Goal: Communication & Community: Share content

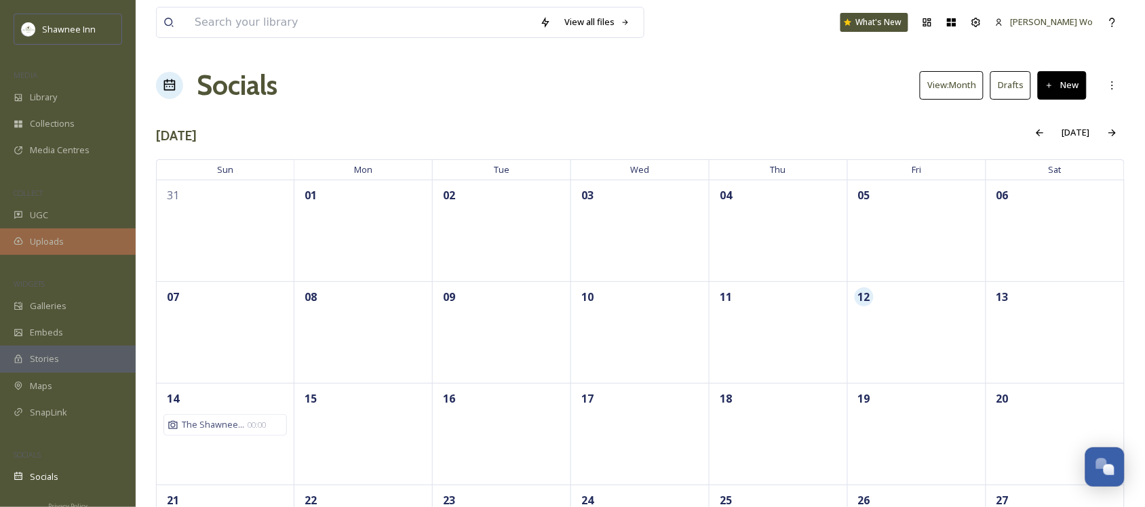
scroll to position [1347, 0]
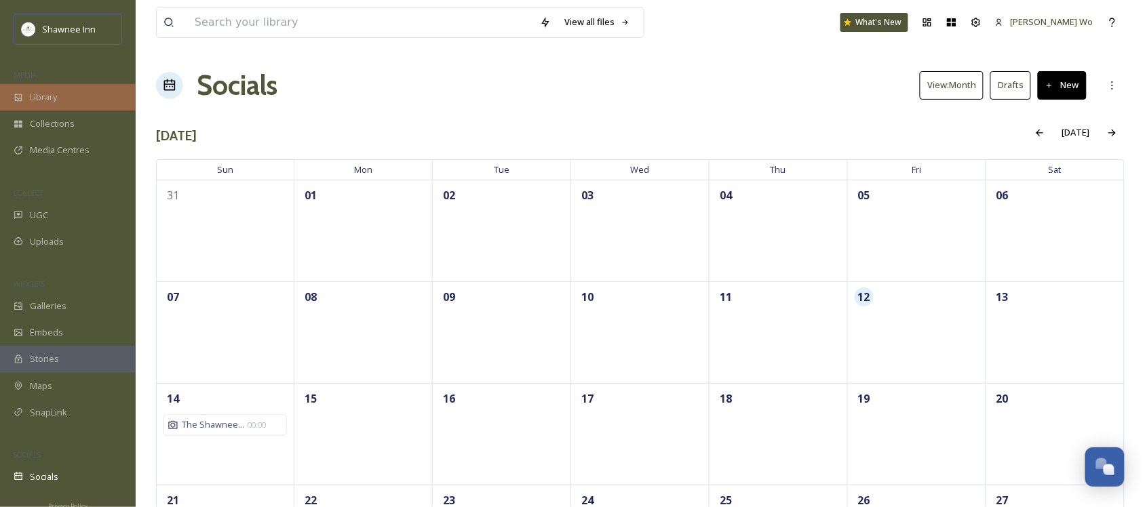
click at [65, 99] on div "Library" at bounding box center [68, 97] width 136 height 26
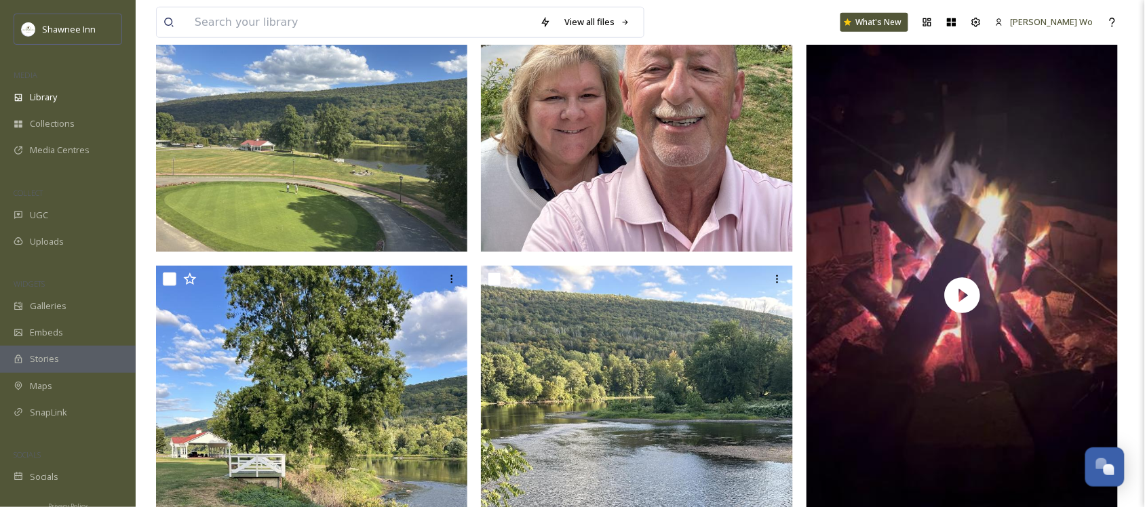
scroll to position [1950, 0]
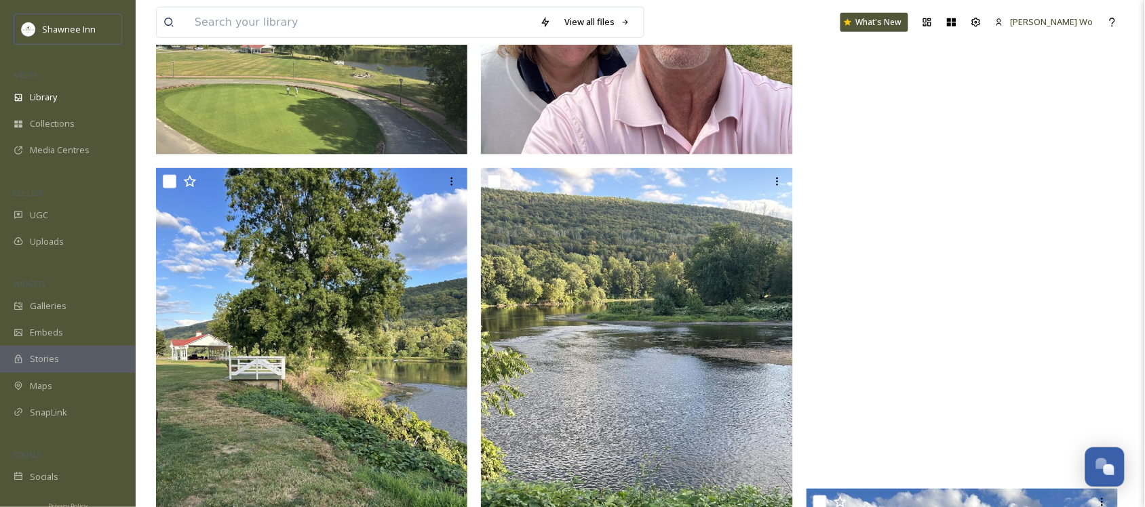
click at [1026, 136] on video "ext_1757620036.336682_Jeffskech@aol.com-IMG_3451.mov" at bounding box center [962, 198] width 312 height 555
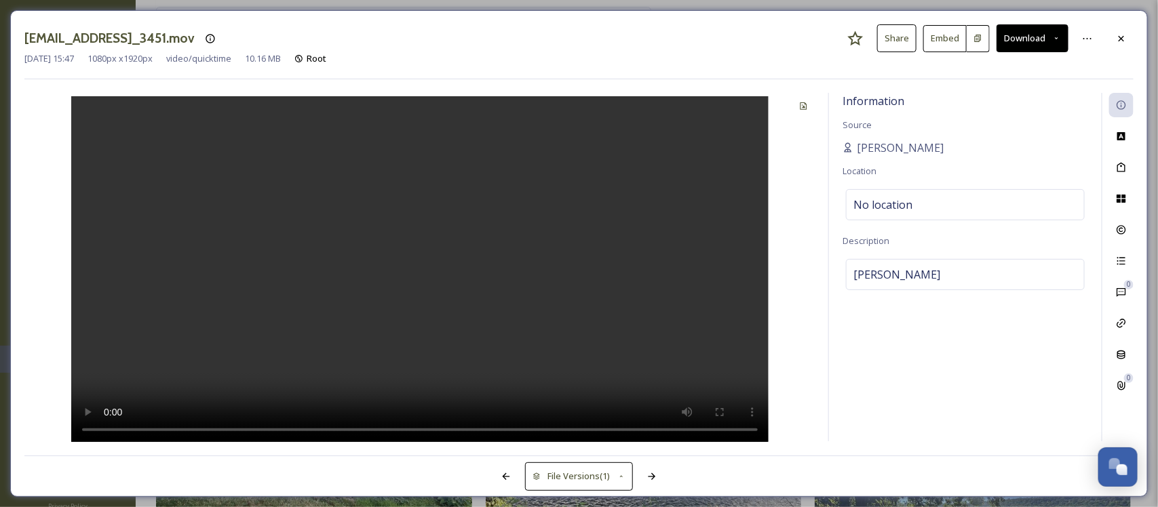
click at [1116, 41] on icon at bounding box center [1121, 38] width 11 height 11
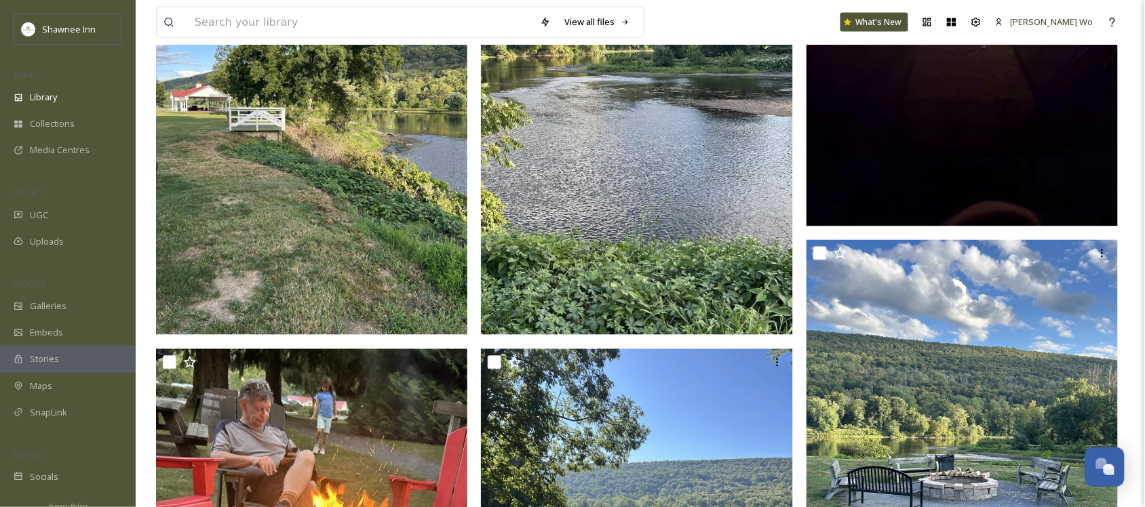
scroll to position [2459, 0]
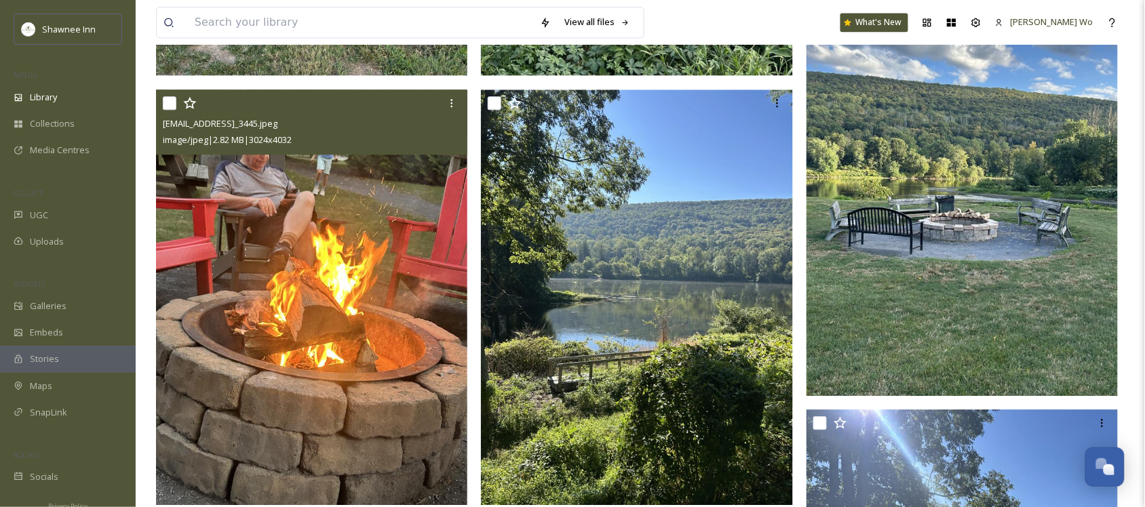
click at [279, 276] on img at bounding box center [312, 298] width 312 height 416
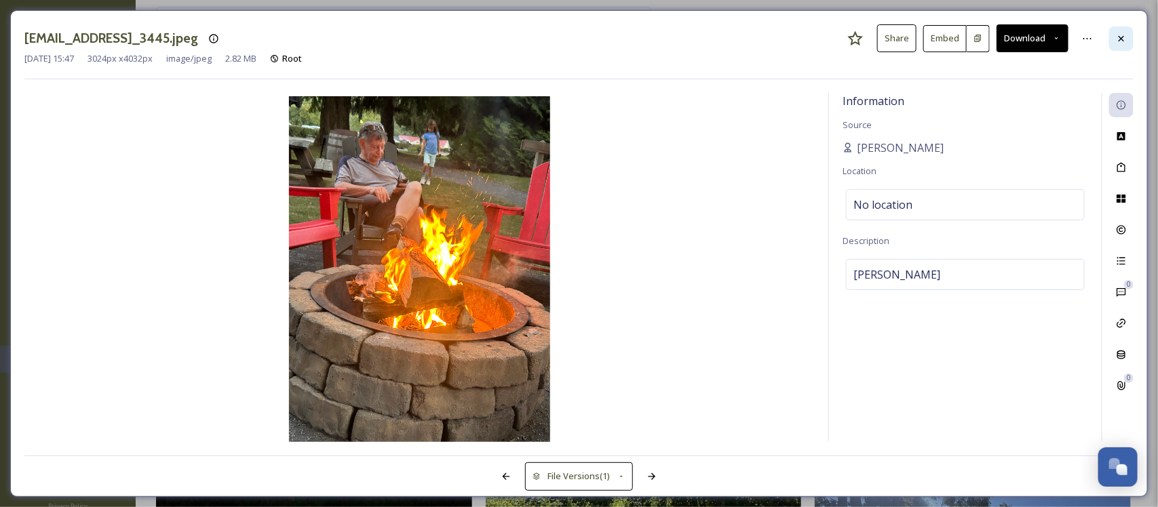
click at [1133, 41] on div at bounding box center [1121, 38] width 24 height 24
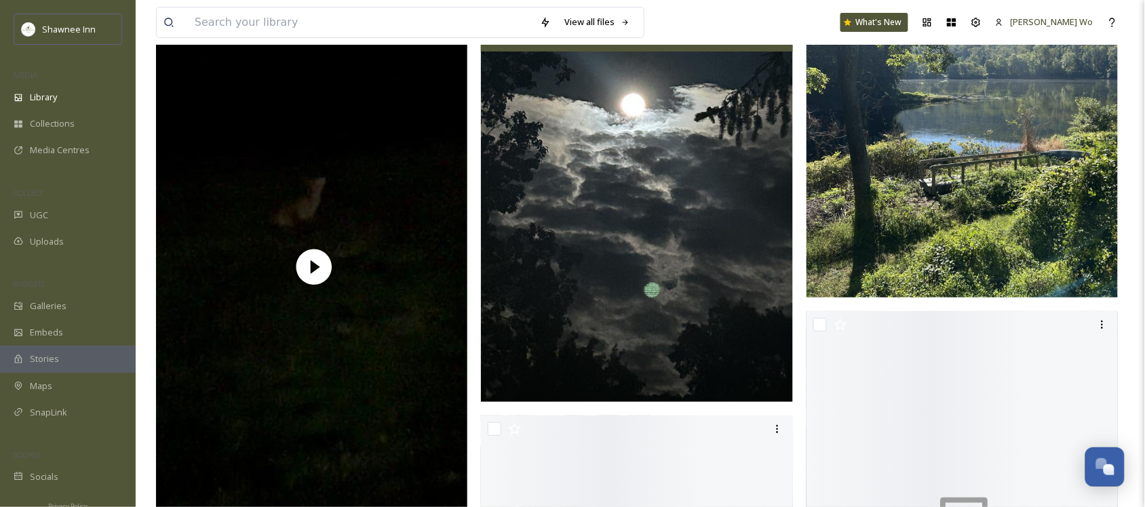
scroll to position [3052, 0]
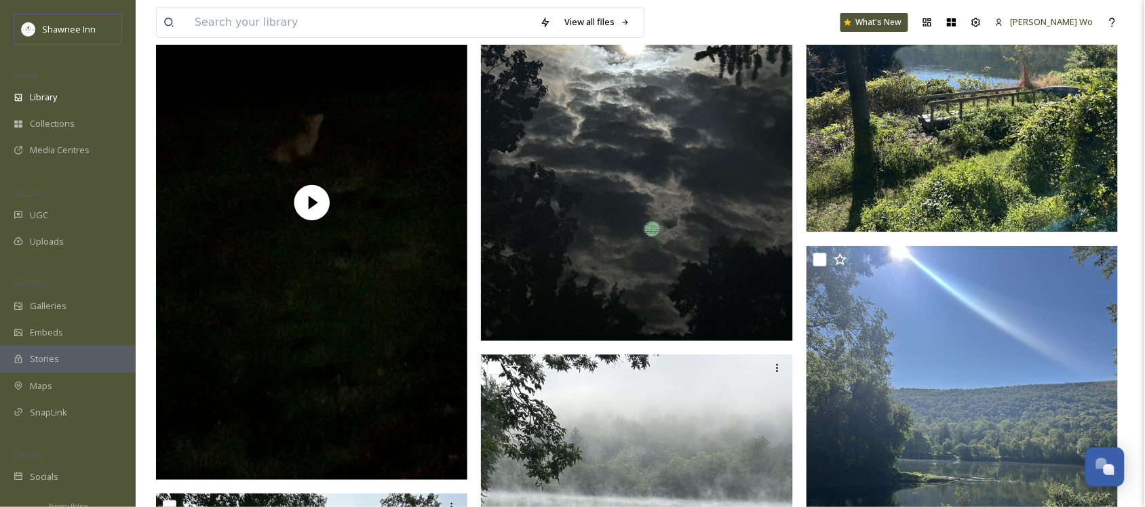
click at [699, 227] on img at bounding box center [637, 133] width 312 height 416
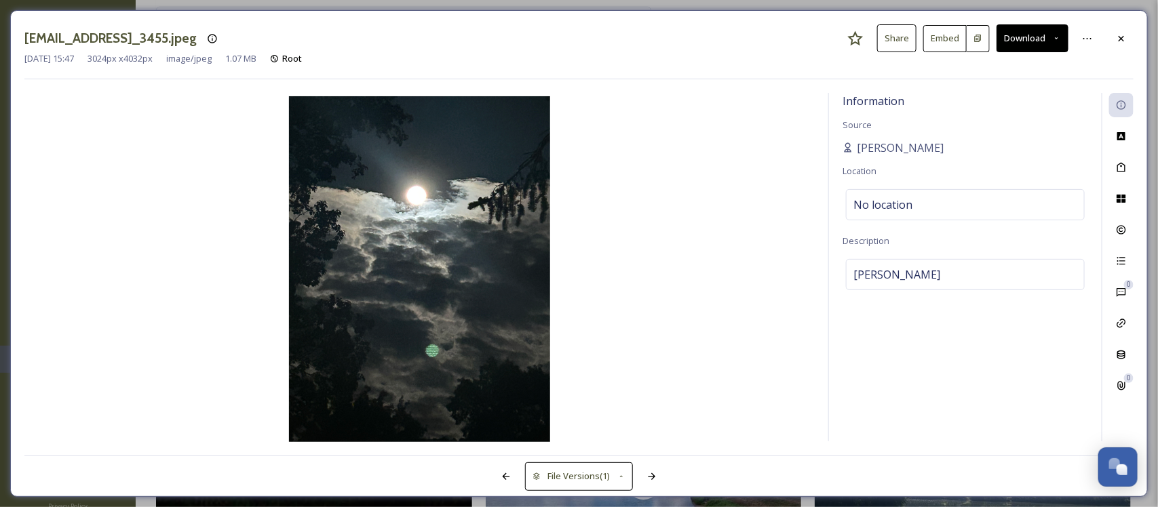
click at [1127, 26] on div "[EMAIL_ADDRESS]_3455.jpeg Share Embed Download" at bounding box center [578, 38] width 1109 height 28
click at [1127, 48] on div at bounding box center [1121, 38] width 24 height 24
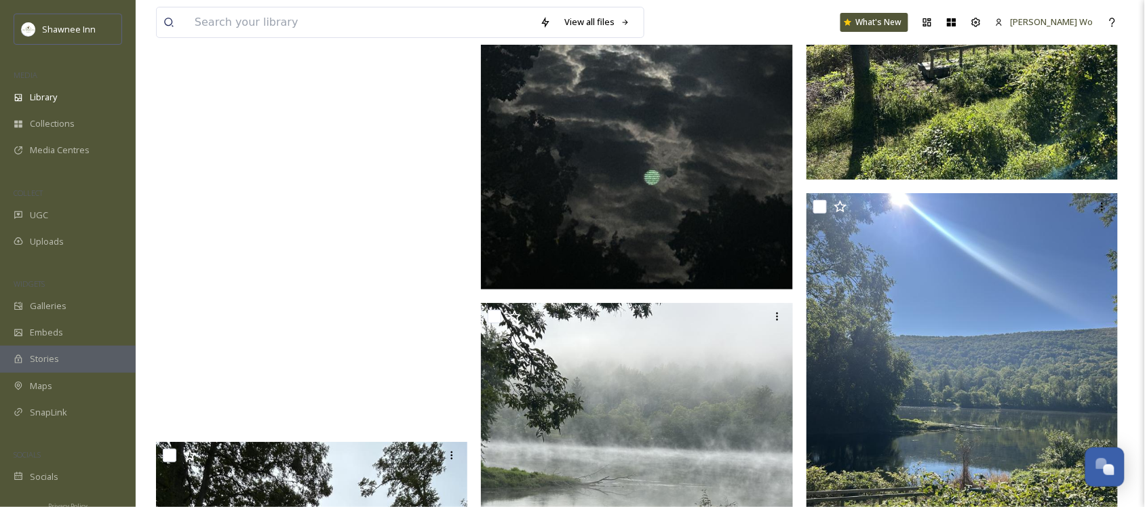
click at [300, 242] on video "ext_1757620023.287623_Jeffskech@aol.com-IMG_3449.mov" at bounding box center [312, 151] width 312 height 555
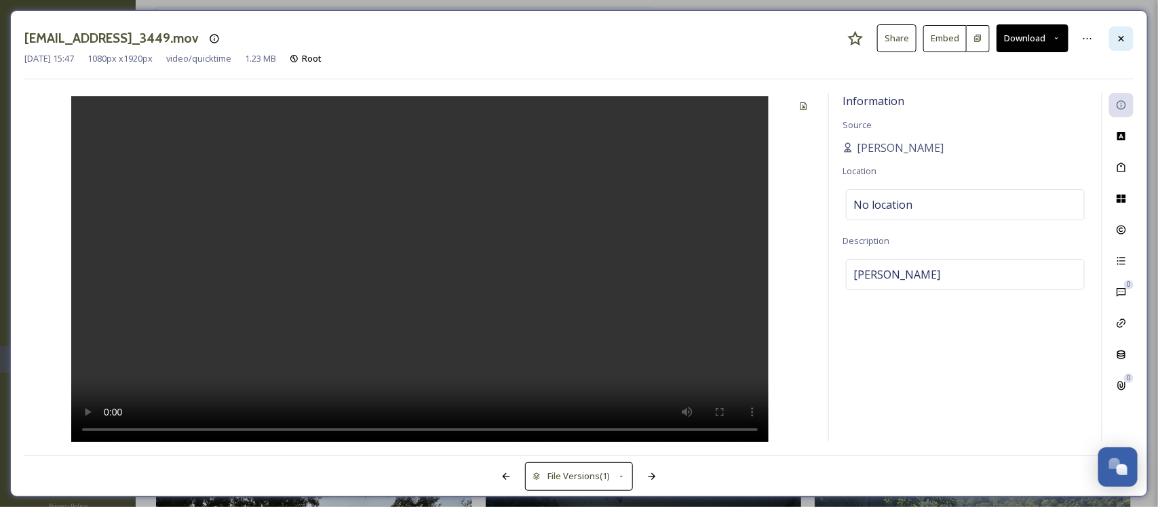
click at [1121, 35] on icon at bounding box center [1121, 38] width 11 height 11
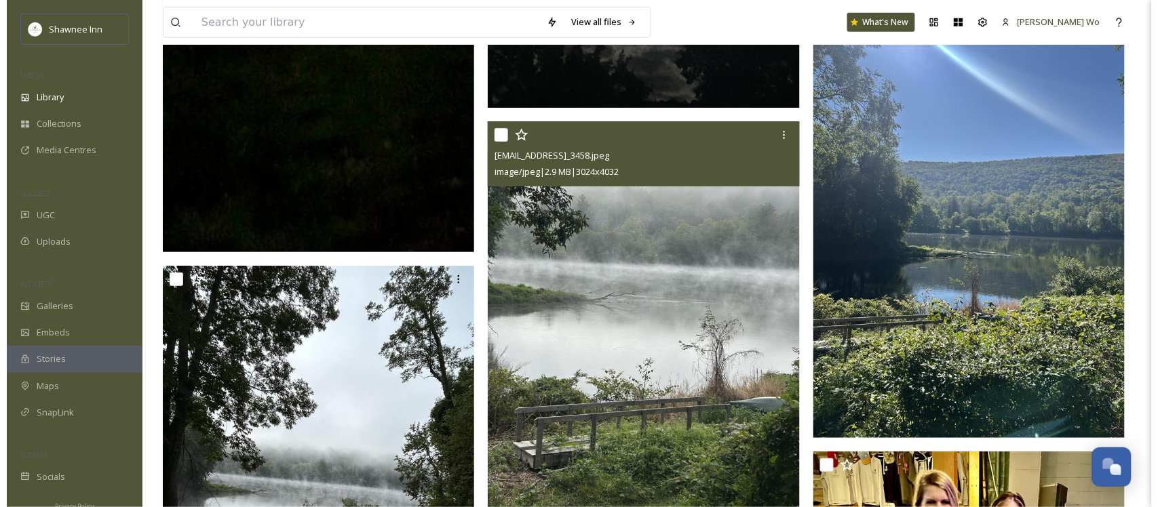
scroll to position [3417, 0]
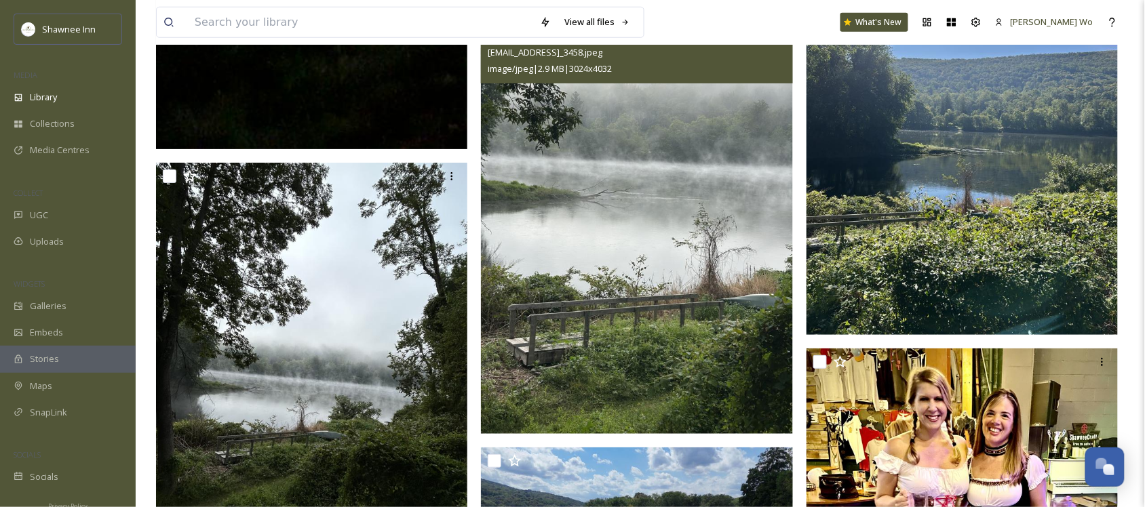
click at [615, 279] on img at bounding box center [637, 226] width 312 height 416
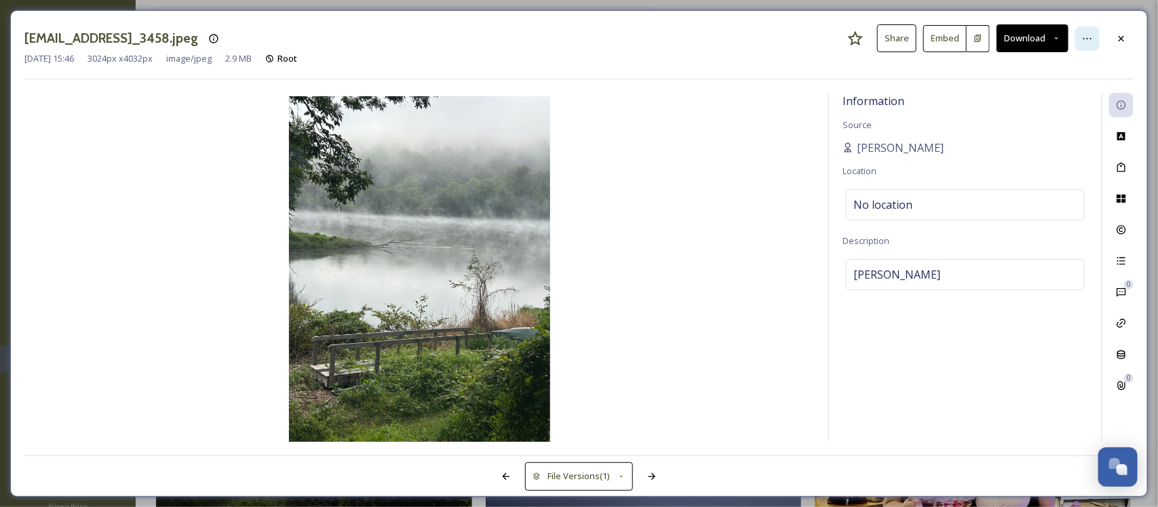
click at [1084, 39] on icon at bounding box center [1087, 38] width 11 height 11
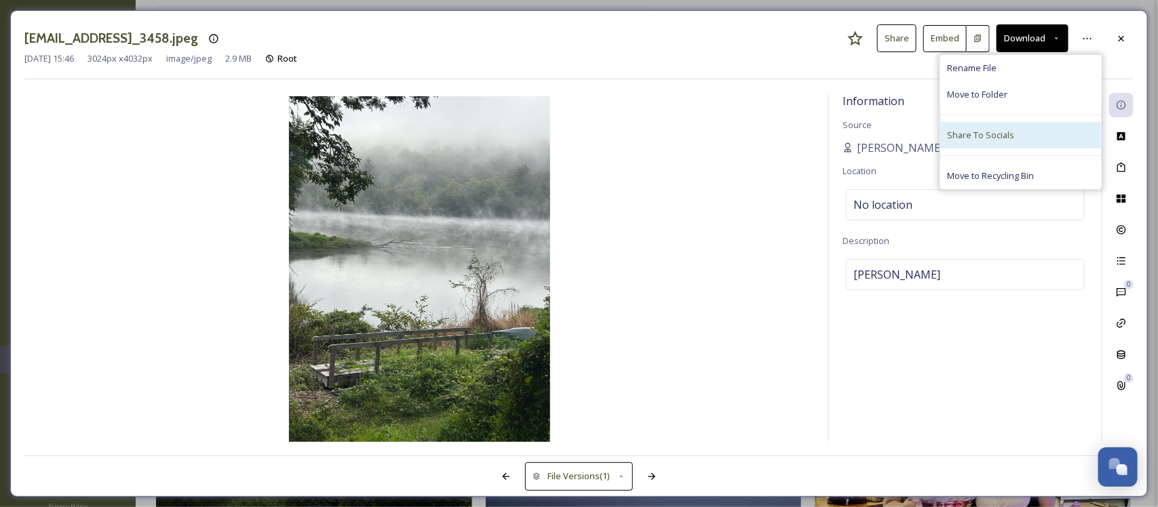
click at [1009, 132] on span "Share To Socials" at bounding box center [980, 135] width 67 height 13
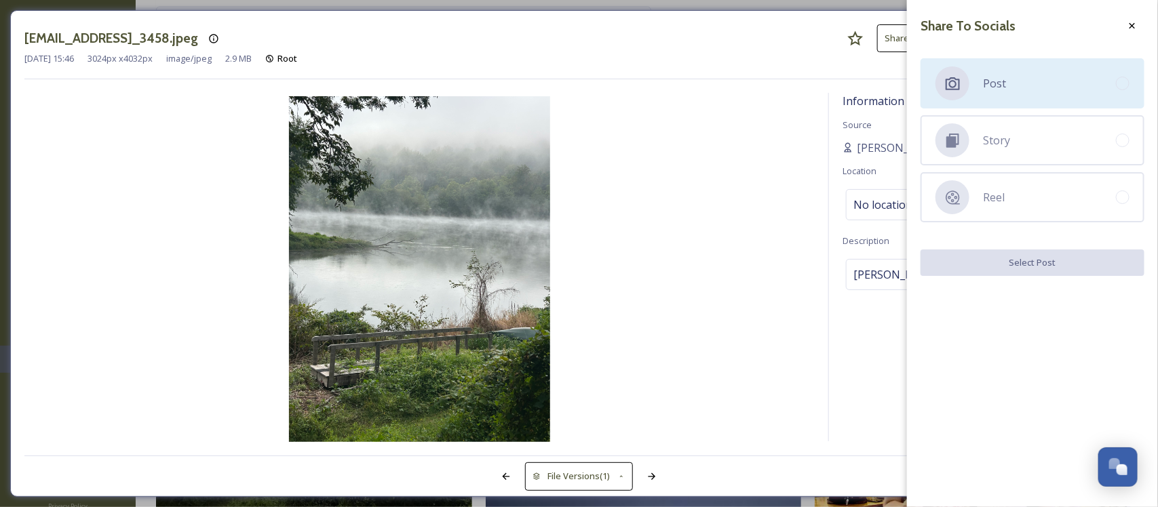
click at [1033, 88] on div "Post" at bounding box center [1032, 83] width 224 height 50
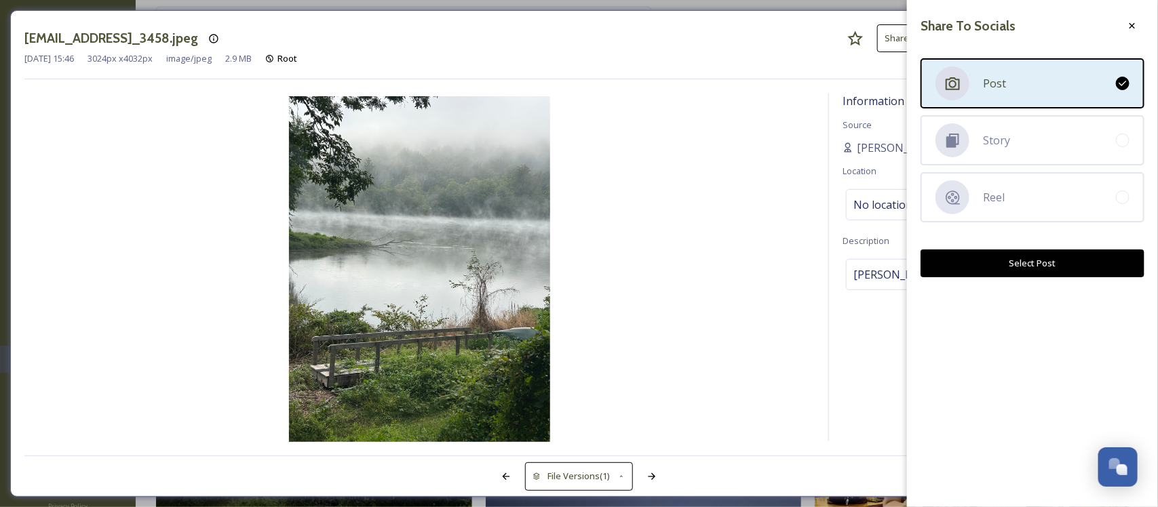
click at [1040, 269] on button "Select Post" at bounding box center [1032, 264] width 224 height 28
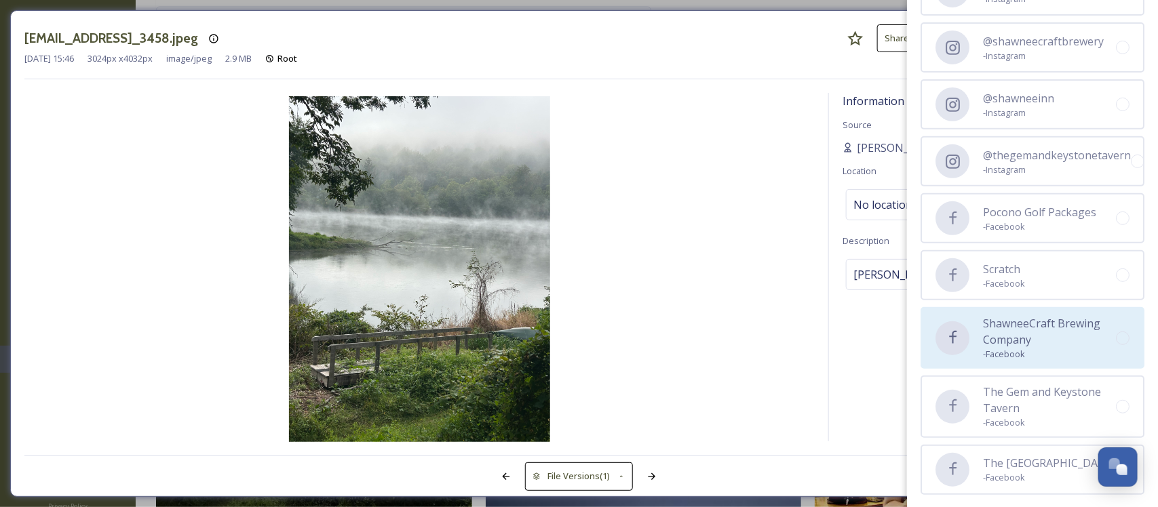
scroll to position [225, 0]
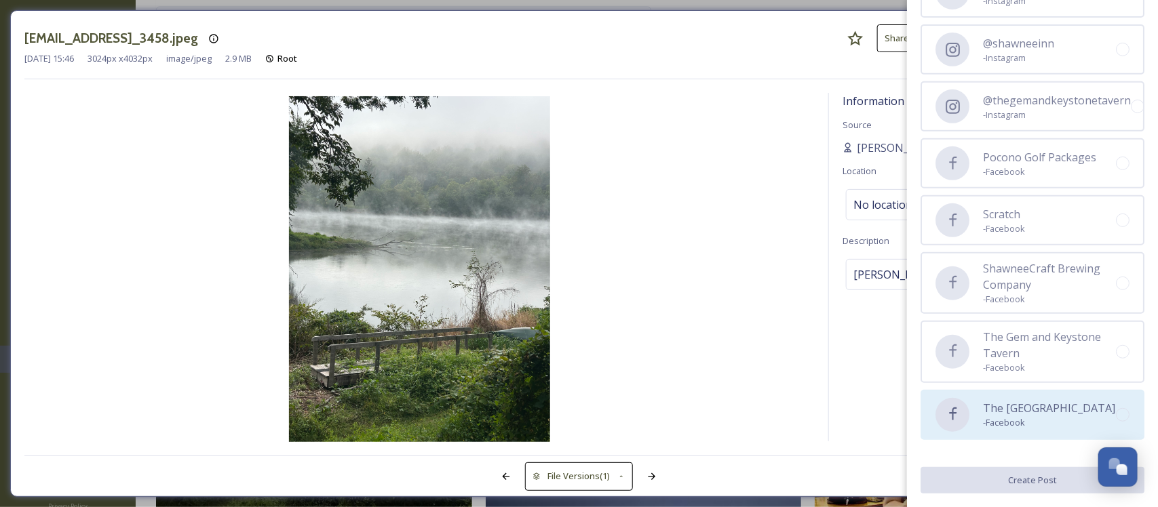
click at [1014, 409] on span "The [GEOGRAPHIC_DATA]" at bounding box center [1049, 408] width 132 height 16
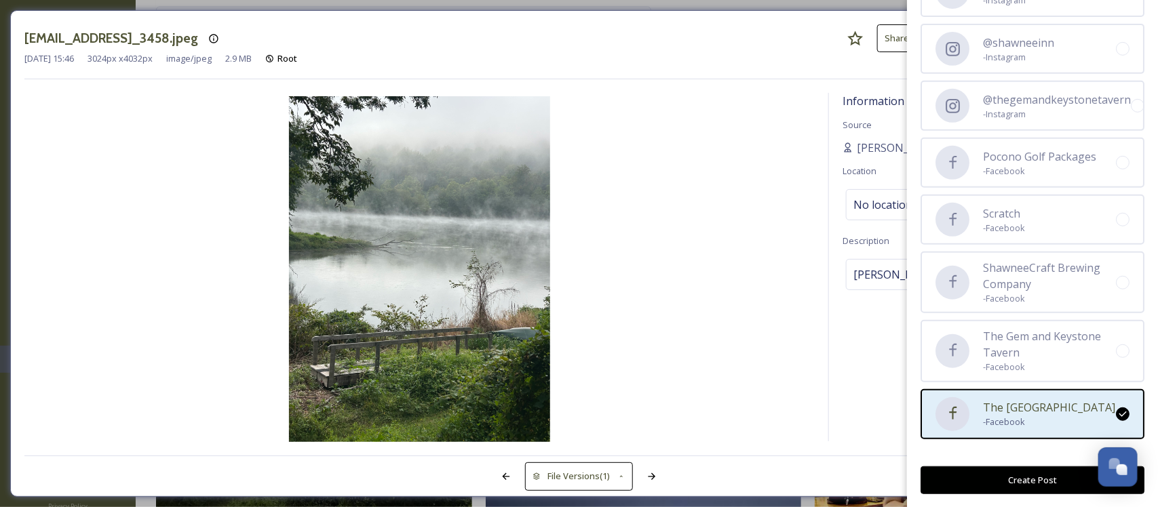
click at [1019, 475] on button "Create Post" at bounding box center [1032, 481] width 224 height 28
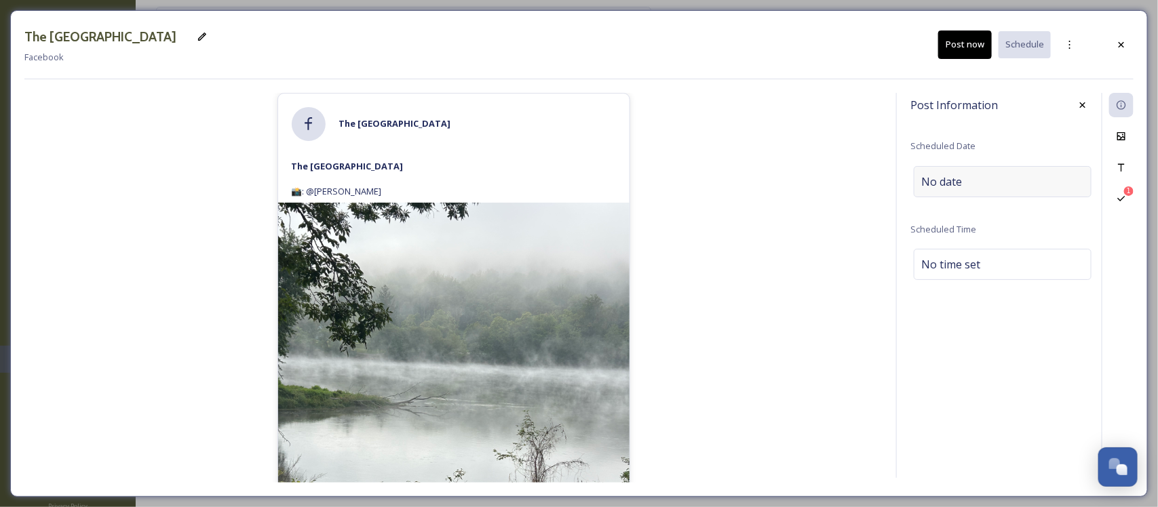
click at [1006, 190] on div "No date" at bounding box center [1003, 181] width 178 height 31
click at [1119, 164] on icon at bounding box center [1121, 167] width 6 height 7
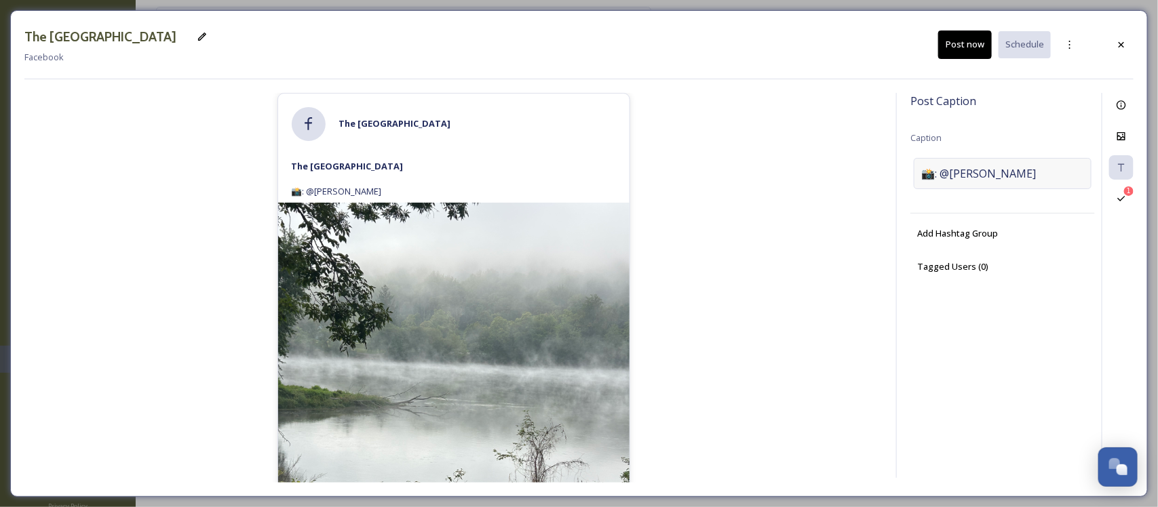
click at [954, 159] on div "📸: @[PERSON_NAME]" at bounding box center [1003, 173] width 178 height 31
click at [954, 161] on textarea "📸: @[PERSON_NAME]" at bounding box center [1002, 214] width 184 height 113
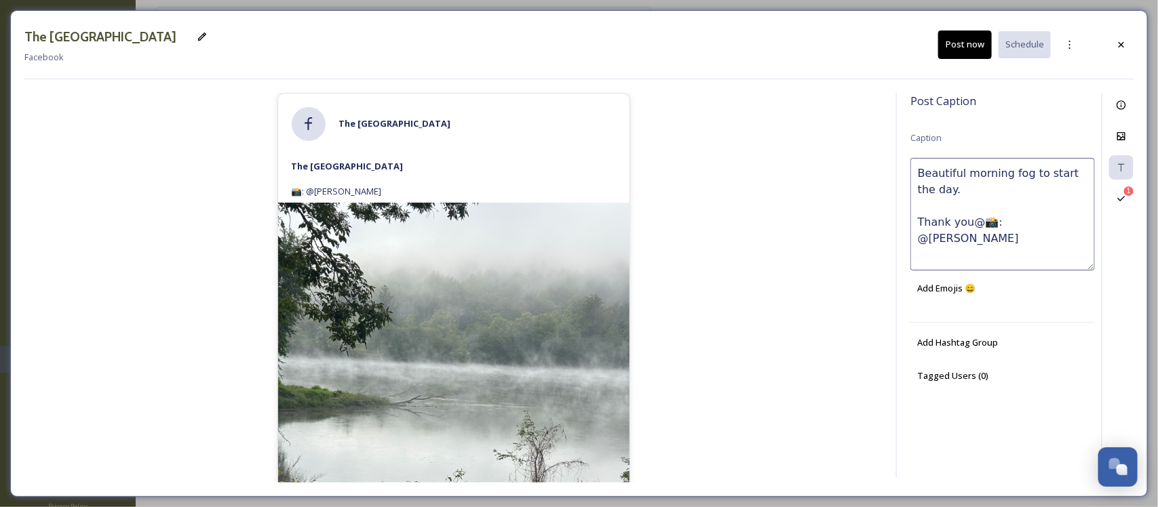
type textarea "Beautiful morning fog to start the day. Thank you@ 📸: @[PERSON_NAME]"
click at [954, 45] on button "Post now" at bounding box center [965, 45] width 54 height 28
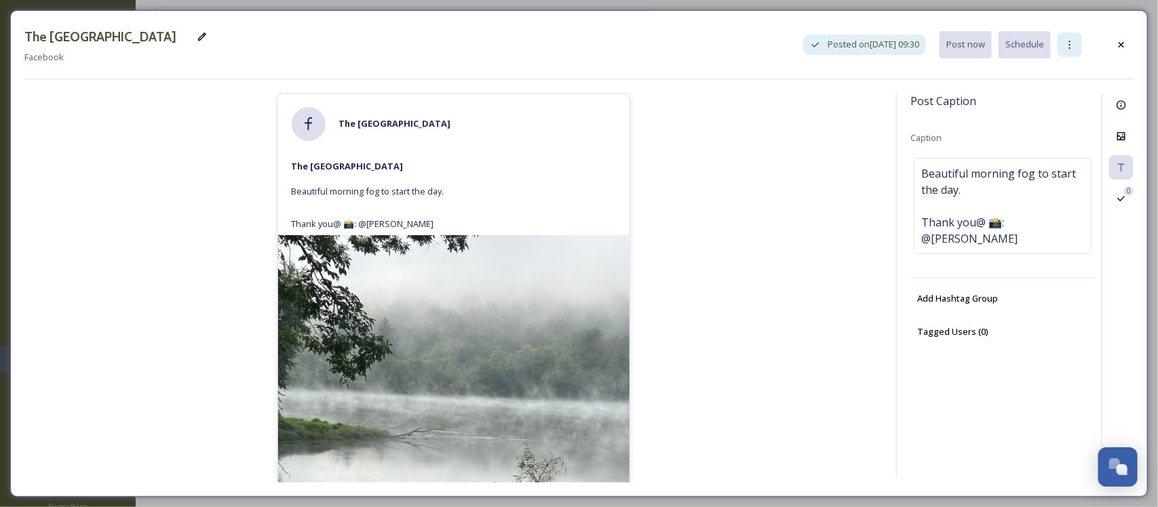
click at [1072, 42] on icon at bounding box center [1069, 44] width 11 height 11
click at [1055, 75] on span "Duplicate Post" at bounding box center [1045, 74] width 58 height 13
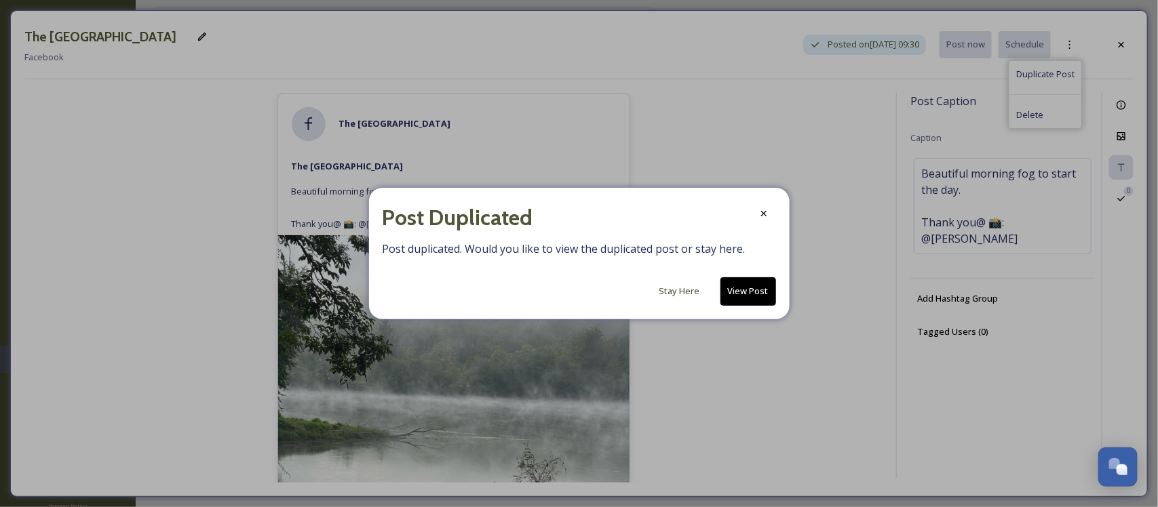
click at [751, 294] on button "View Post" at bounding box center [748, 291] width 56 height 28
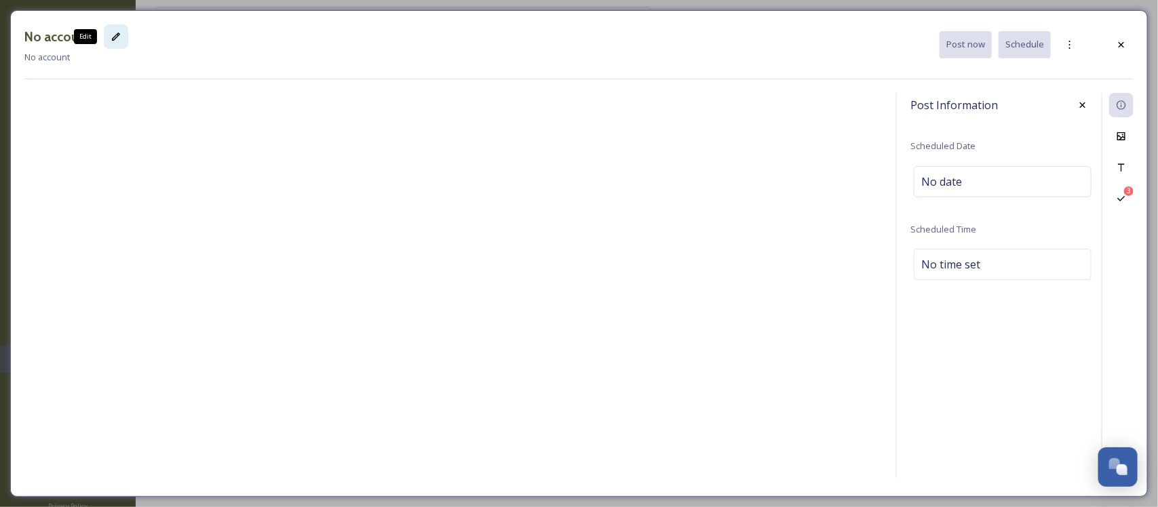
click at [113, 39] on icon at bounding box center [116, 37] width 8 height 8
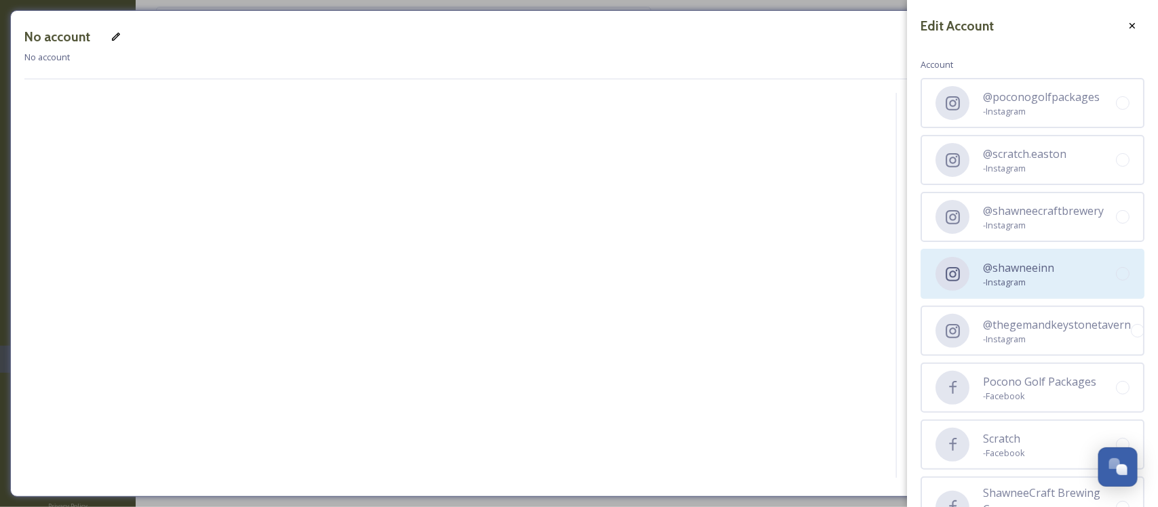
click at [1070, 260] on div "@shawneeinn - Instagram" at bounding box center [1032, 274] width 224 height 50
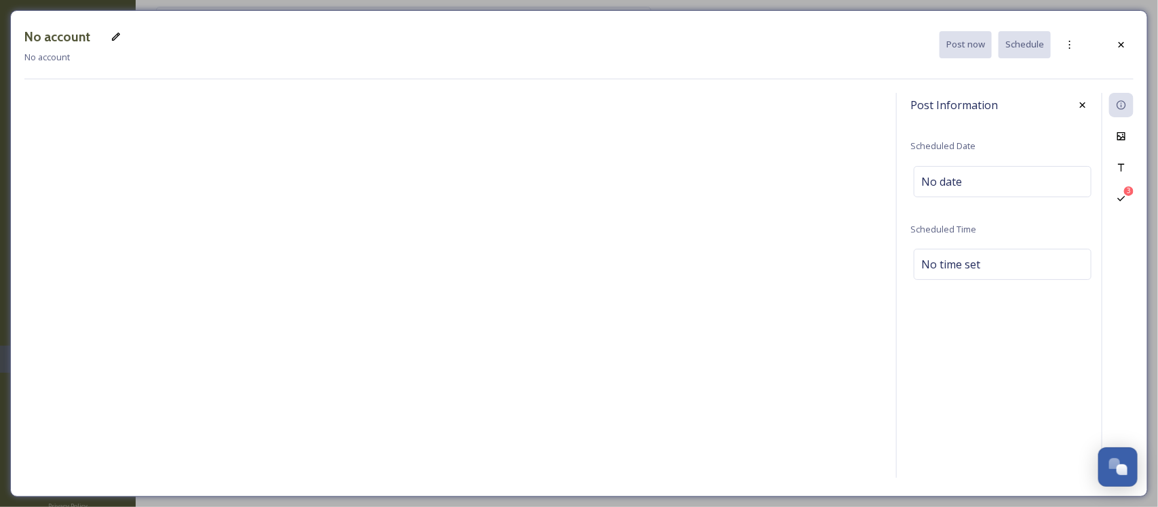
click at [877, 414] on div at bounding box center [453, 288] width 858 height 390
click at [1075, 48] on icon at bounding box center [1069, 44] width 11 height 11
click at [855, 73] on div "No account No account Post now Schedule" at bounding box center [578, 51] width 1109 height 55
click at [113, 35] on icon at bounding box center [116, 36] width 11 height 11
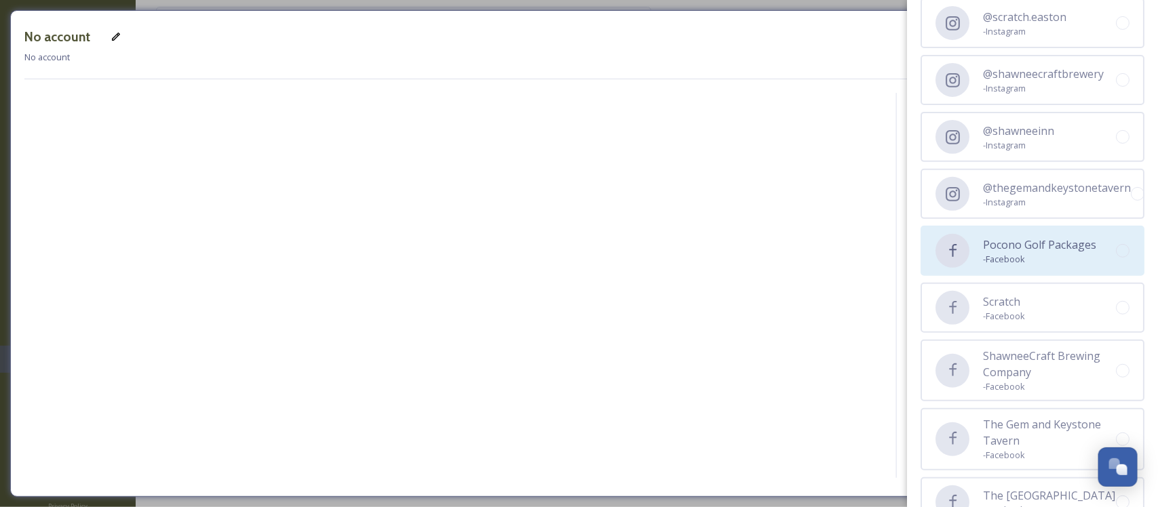
scroll to position [170, 0]
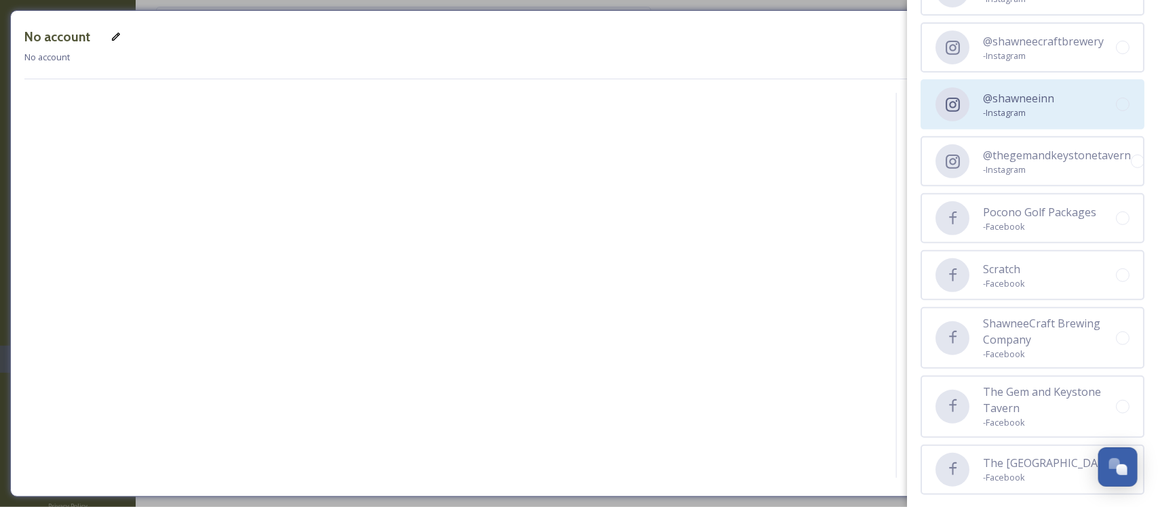
click at [1041, 112] on span "- Instagram" at bounding box center [1018, 112] width 71 height 13
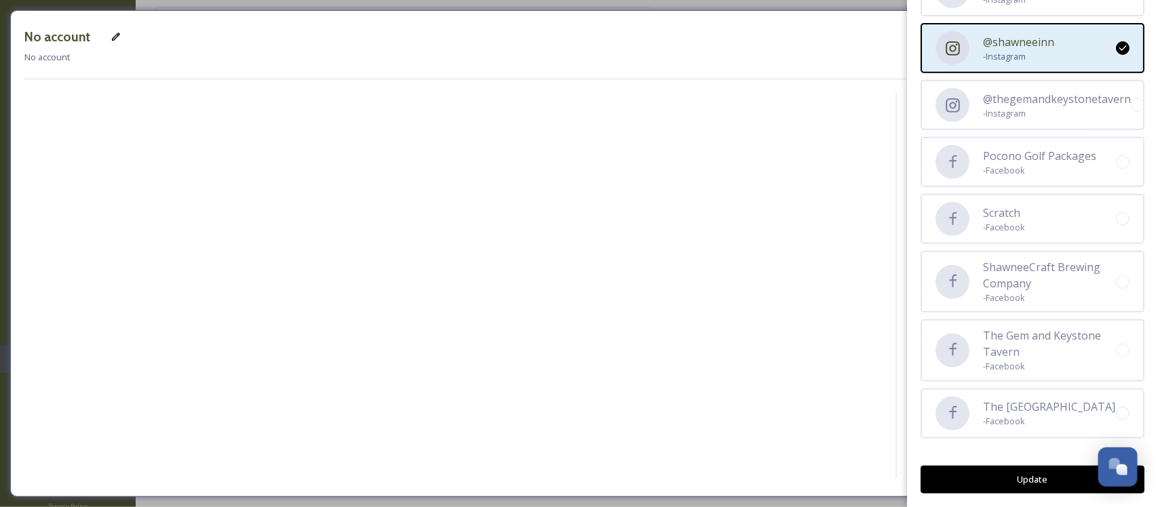
click at [1026, 488] on button "Update" at bounding box center [1032, 480] width 224 height 28
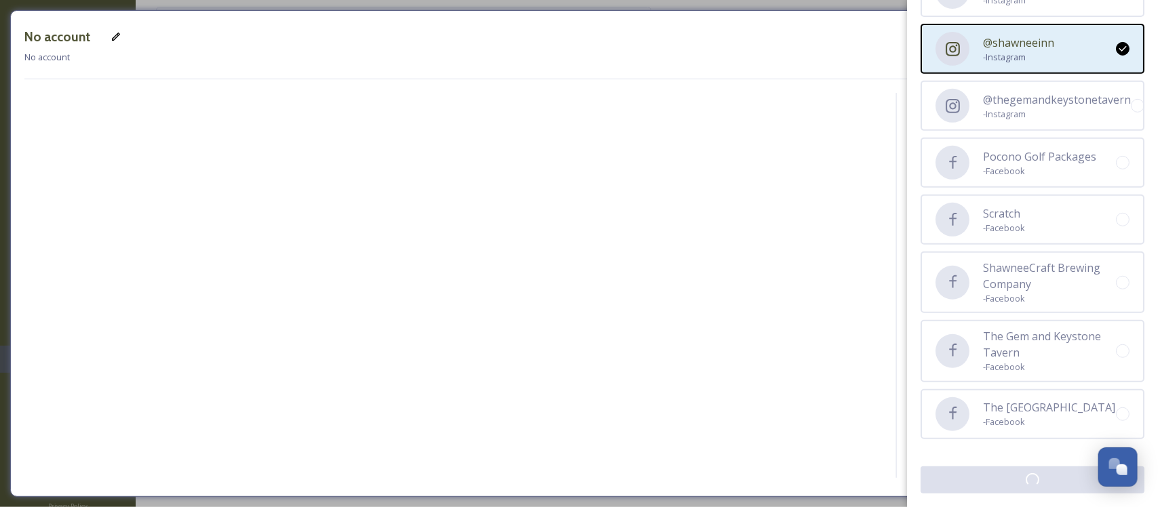
scroll to position [225, 0]
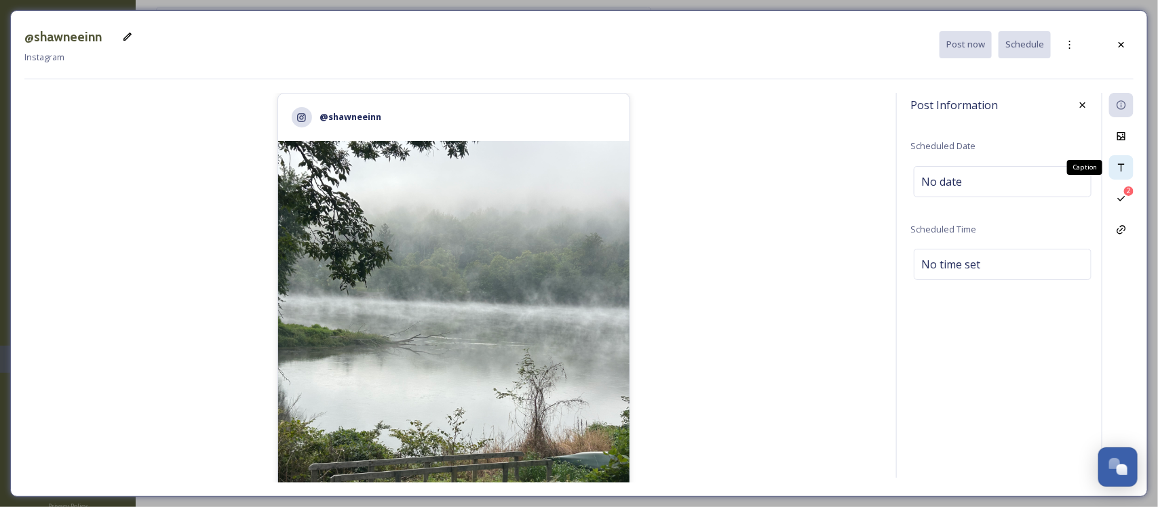
click at [1118, 170] on icon at bounding box center [1121, 167] width 11 height 11
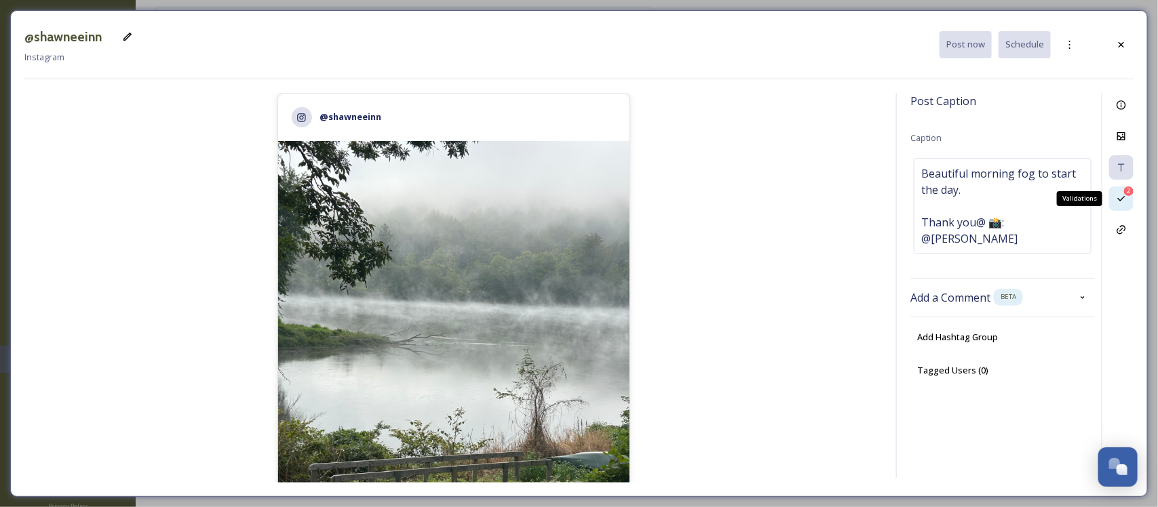
click at [1121, 187] on div "2 Validations" at bounding box center [1121, 199] width 24 height 24
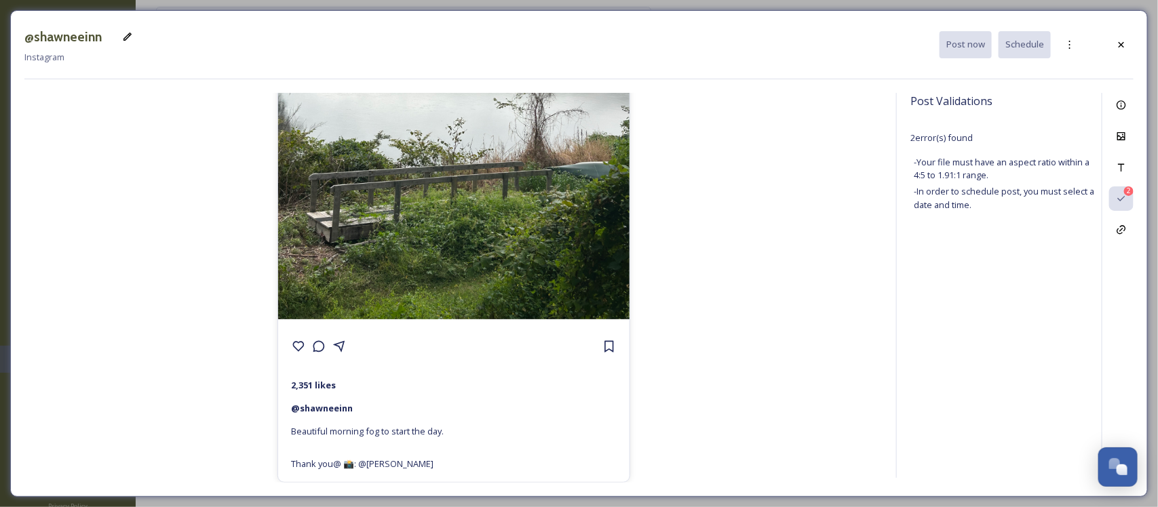
scroll to position [0, 0]
